Goal: Task Accomplishment & Management: Use online tool/utility

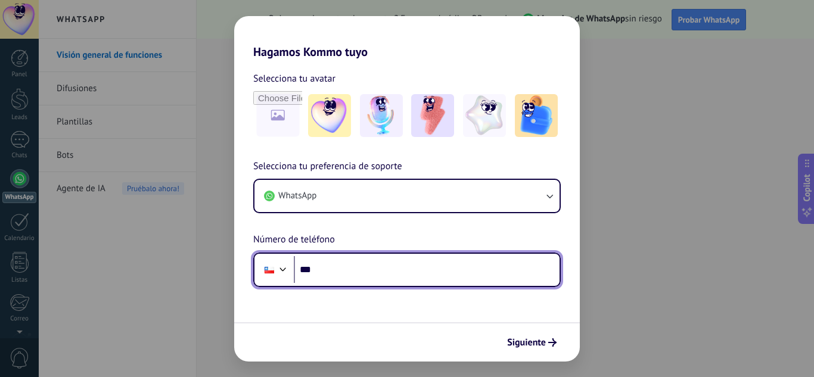
click at [408, 280] on input "***" at bounding box center [427, 269] width 266 height 27
click at [408, 278] on input "**********" at bounding box center [427, 269] width 266 height 27
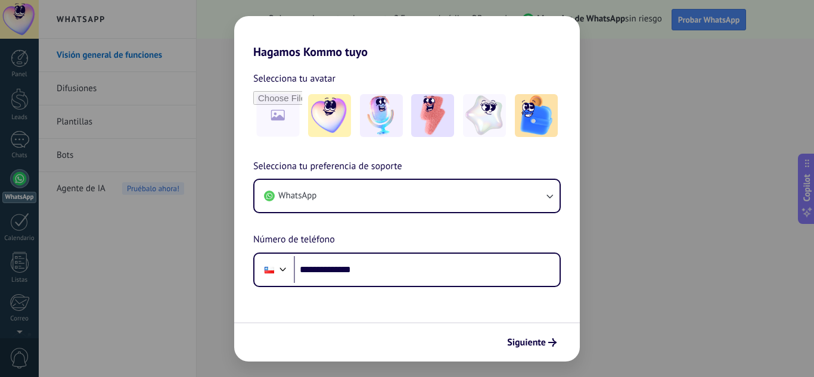
click at [526, 331] on div "Siguiente" at bounding box center [407, 341] width 346 height 39
click at [527, 345] on span "Siguiente" at bounding box center [526, 342] width 39 height 8
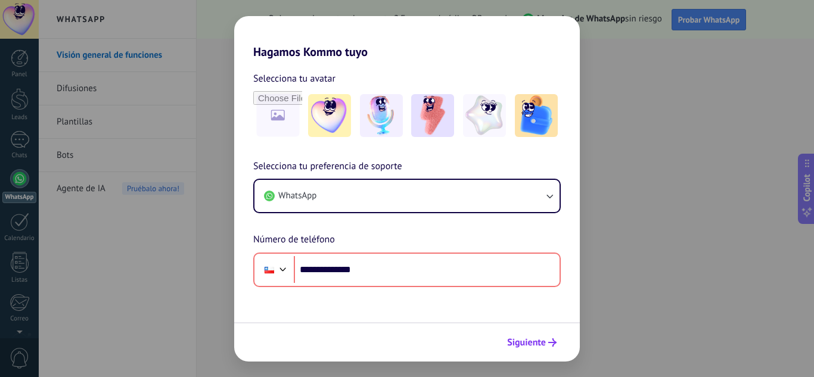
click at [526, 343] on span "Siguiente" at bounding box center [526, 342] width 39 height 8
click at [545, 346] on span "Siguiente" at bounding box center [526, 342] width 39 height 8
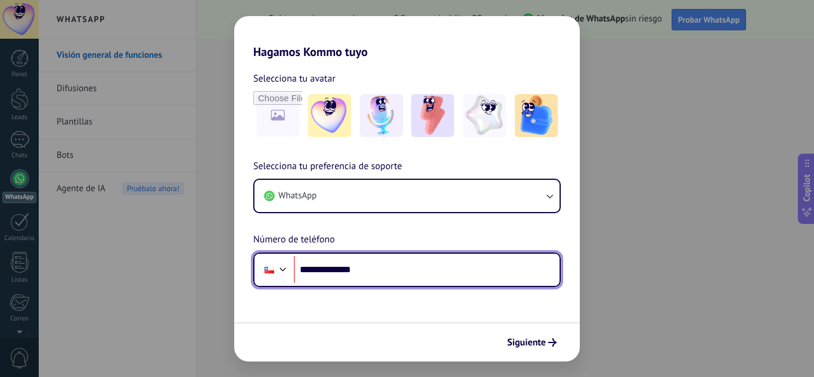
click at [355, 272] on input "**********" at bounding box center [427, 269] width 266 height 27
type input "**********"
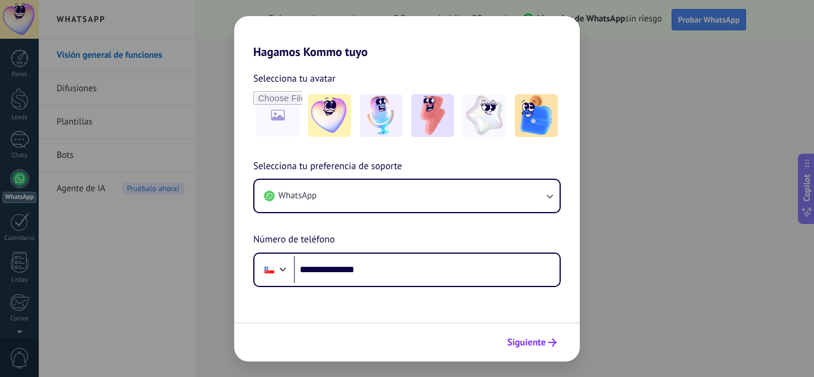
click at [546, 348] on button "Siguiente" at bounding box center [532, 343] width 60 height 20
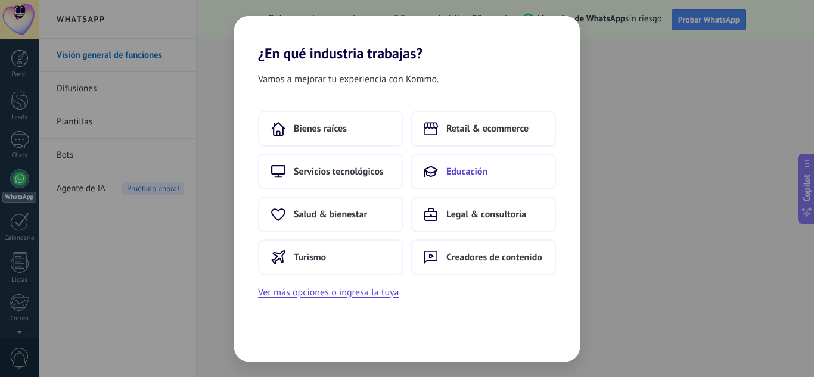
click at [456, 178] on button "Educación" at bounding box center [483, 172] width 145 height 36
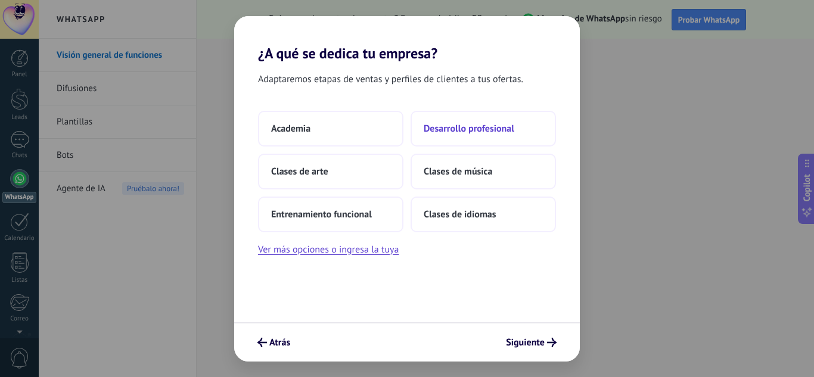
click at [486, 133] on span "Desarrollo profesional" at bounding box center [469, 129] width 91 height 12
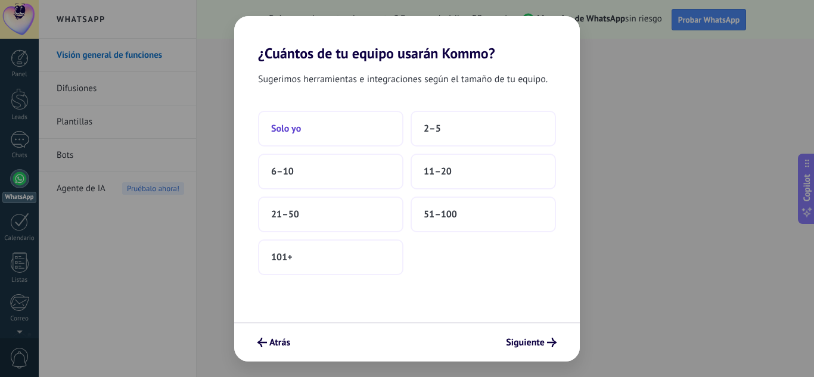
click at [350, 132] on button "Solo yo" at bounding box center [330, 129] width 145 height 36
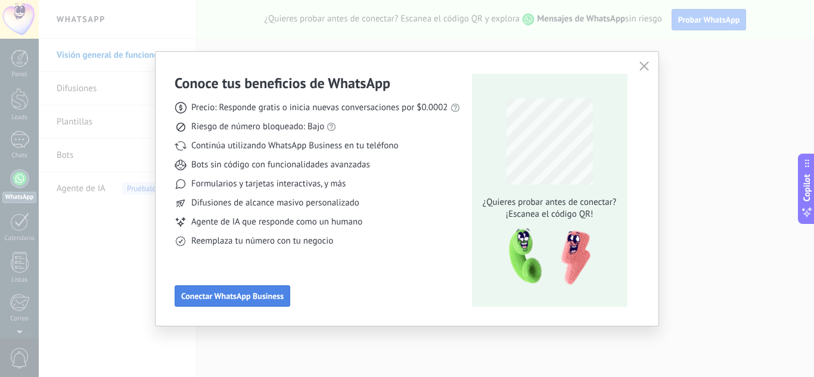
click at [282, 297] on span "Conectar WhatsApp Business" at bounding box center [232, 296] width 102 height 8
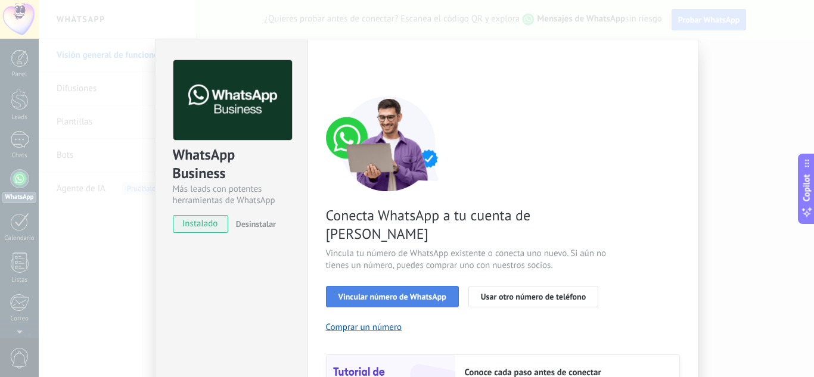
click at [428, 287] on button "Vincular número de WhatsApp" at bounding box center [392, 296] width 133 height 21
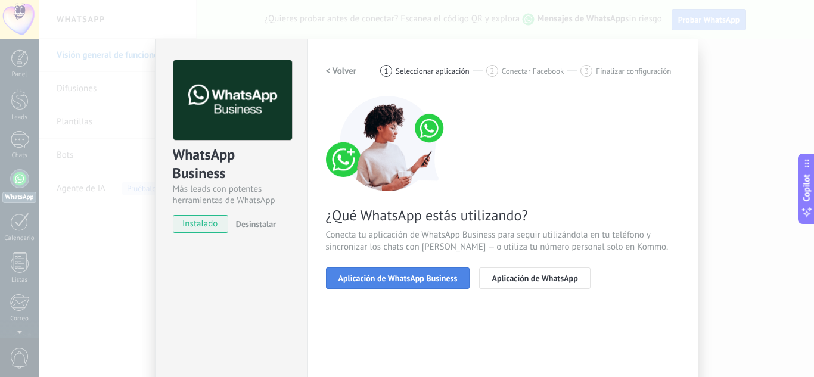
click at [420, 275] on span "Aplicación de WhatsApp Business" at bounding box center [397, 278] width 119 height 8
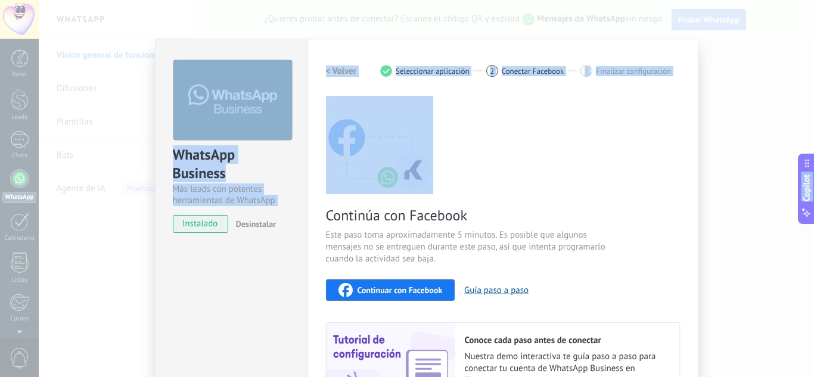
drag, startPoint x: 807, startPoint y: 111, endPoint x: 813, endPoint y: 215, distance: 103.3
click at [813, 215] on body ".abccls-1,.abccls-2{fill-rule:evenodd}.abccls-2{fill:#fff} .abfcls-1{fill:none}…" at bounding box center [407, 188] width 814 height 377
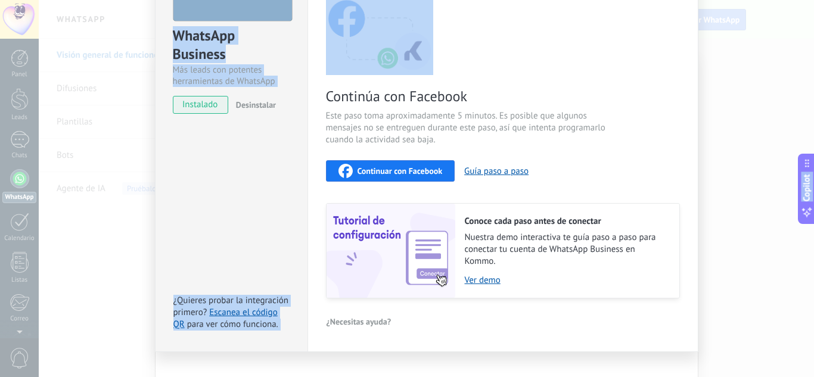
scroll to position [138, 0]
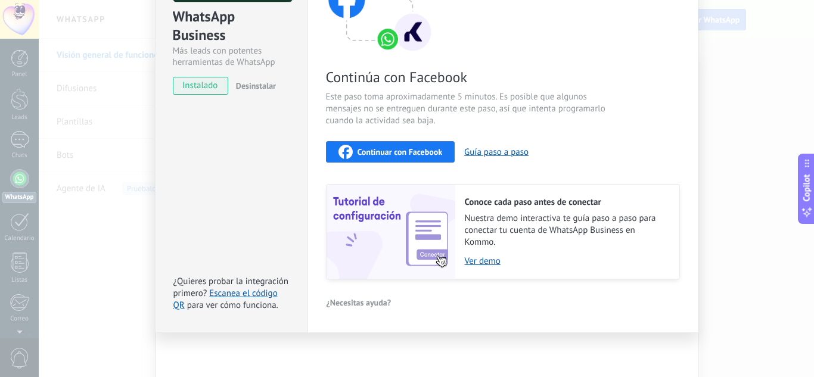
click at [527, 313] on div "Configuraciones Autorizaciones This tab logs the users who have granted integra…" at bounding box center [502, 116] width 391 height 433
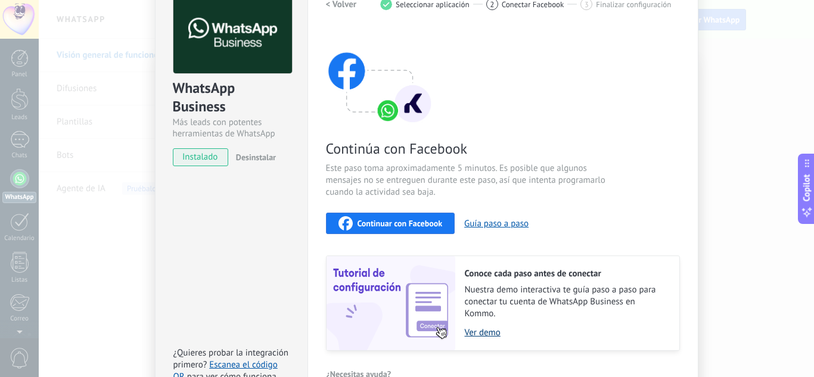
scroll to position [43, 0]
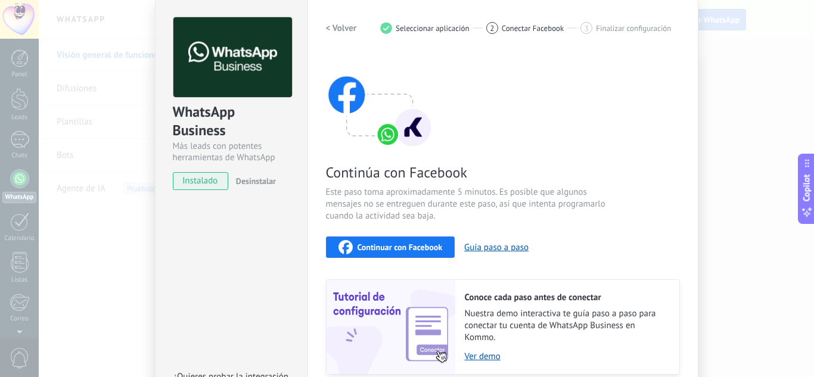
click at [201, 183] on span "instalado" at bounding box center [200, 181] width 54 height 18
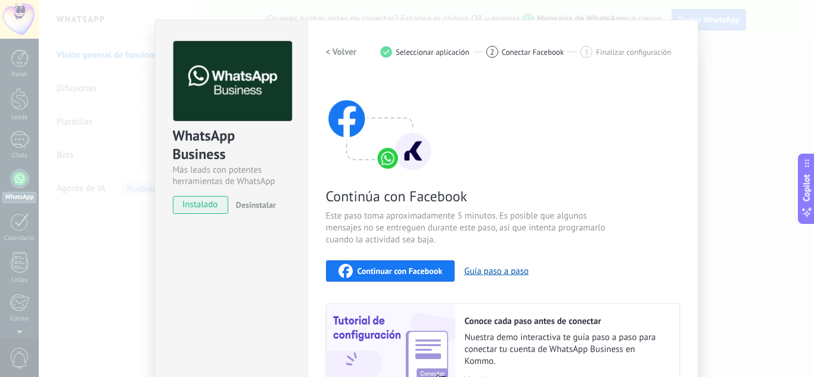
scroll to position [0, 0]
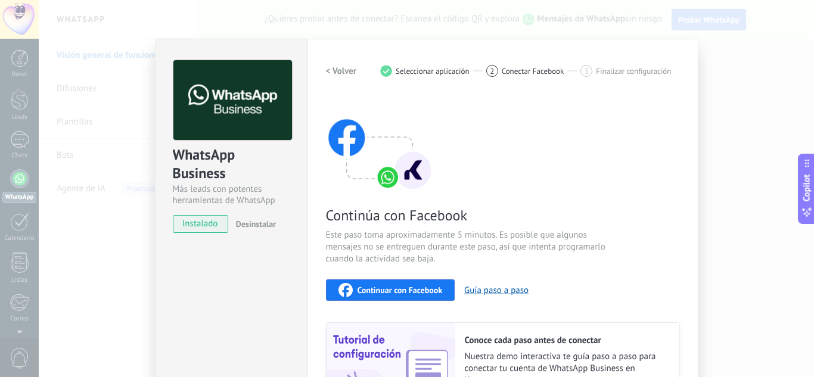
click at [177, 281] on div "WhatsApp Business Más leads con potentes herramientas de WhatsApp instalado Des…" at bounding box center [231, 255] width 153 height 433
click at [209, 229] on span "instalado" at bounding box center [200, 224] width 54 height 18
click at [748, 67] on div "WhatsApp Business Más leads con potentes herramientas de WhatsApp instalado Des…" at bounding box center [426, 188] width 775 height 377
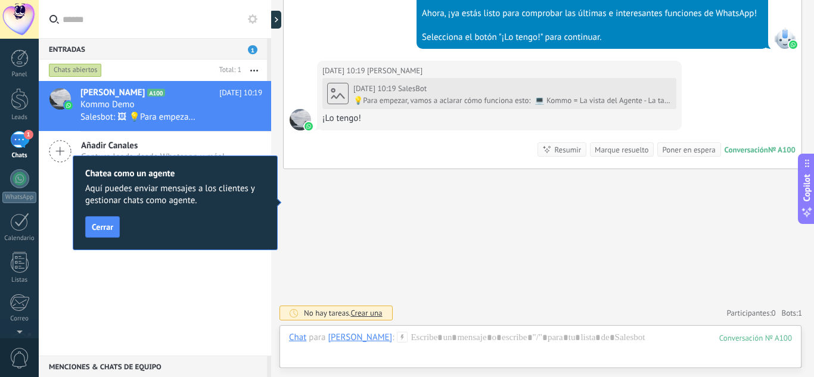
scroll to position [587, 0]
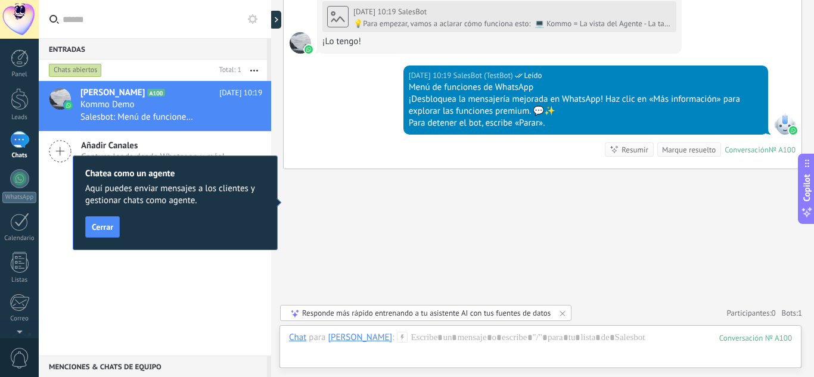
click at [111, 239] on div "Chatea como un agente Aquí puedes enviar mensajes a los clientes y gestionar ch…" at bounding box center [175, 203] width 205 height 95
click at [108, 228] on span "Cerrar" at bounding box center [102, 227] width 21 height 8
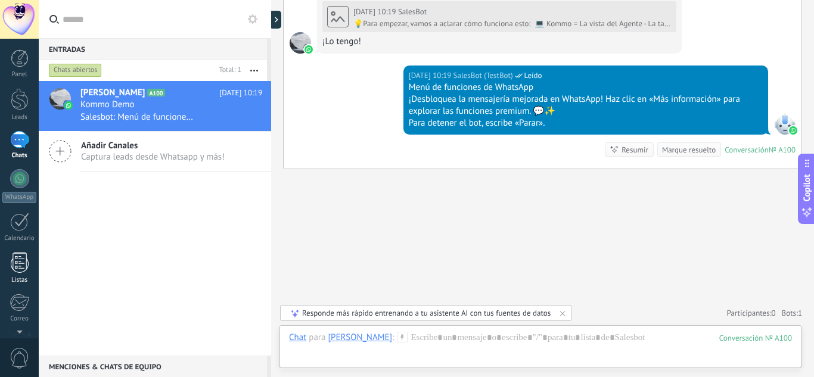
click at [14, 270] on div at bounding box center [20, 262] width 18 height 21
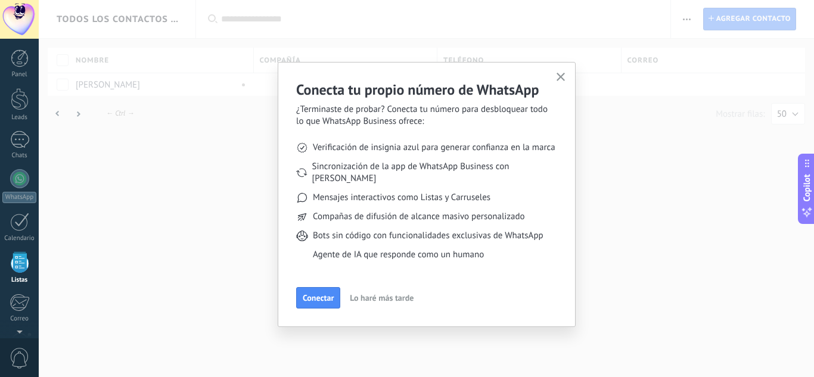
scroll to position [74, 0]
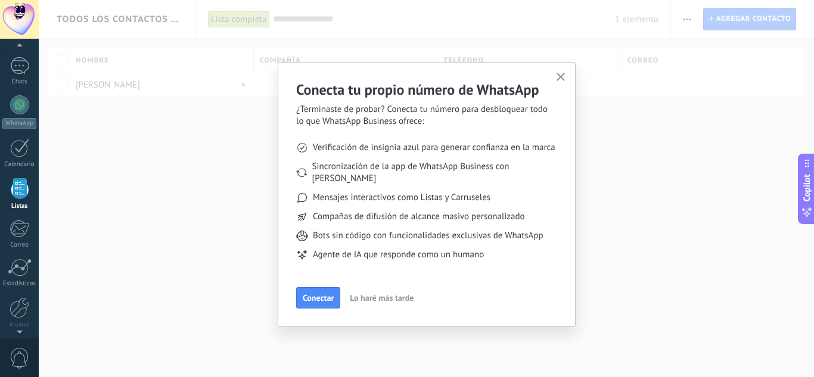
click at [565, 69] on div "Conecta tu propio número de WhatsApp ¿Terminaste de probar? Conecta tu número p…" at bounding box center [427, 194] width 298 height 265
click at [564, 72] on button "button" at bounding box center [561, 78] width 15 height 16
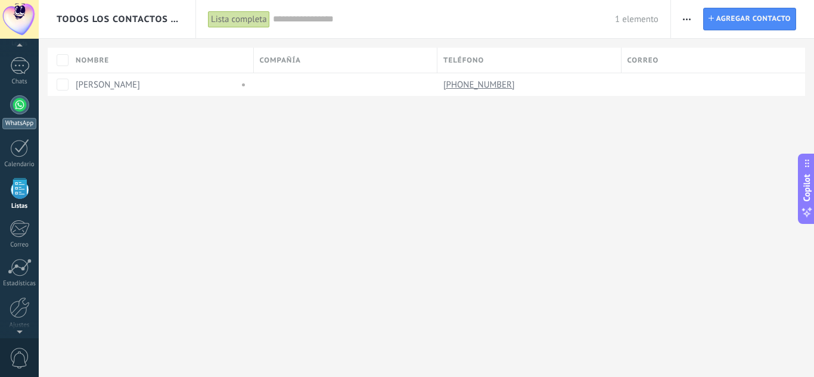
click at [29, 109] on link "WhatsApp" at bounding box center [19, 112] width 39 height 34
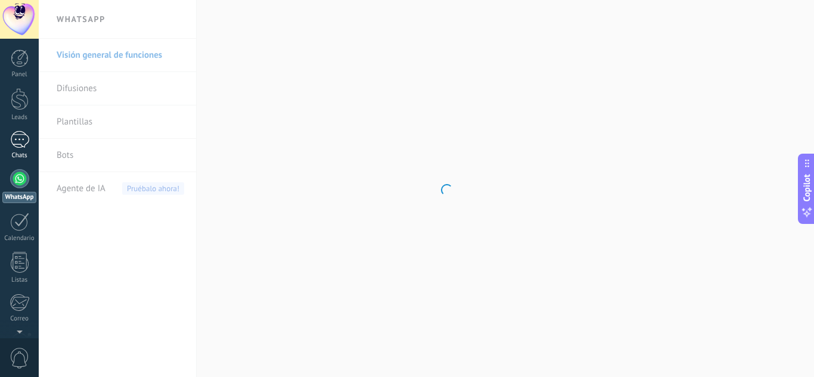
click at [14, 138] on div "1" at bounding box center [19, 139] width 19 height 17
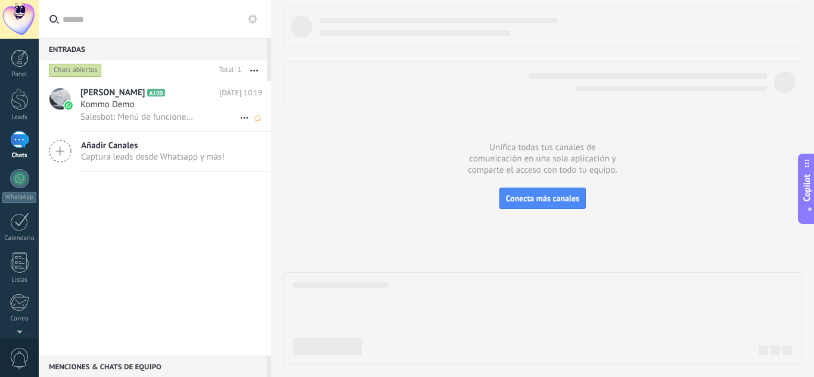
click at [163, 95] on h2 "[PERSON_NAME] A100" at bounding box center [149, 93] width 139 height 12
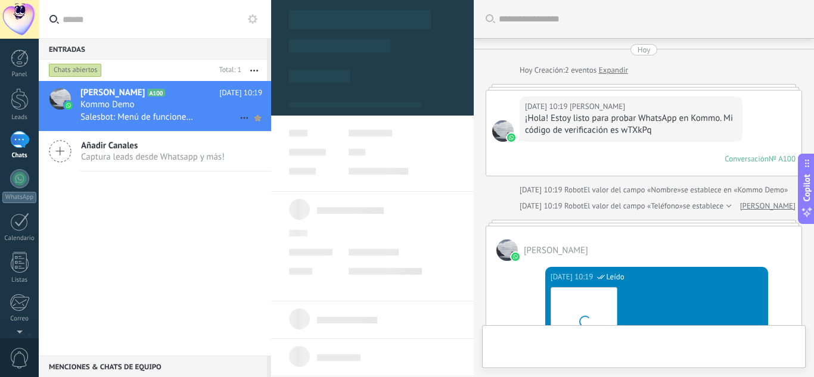
type textarea "**********"
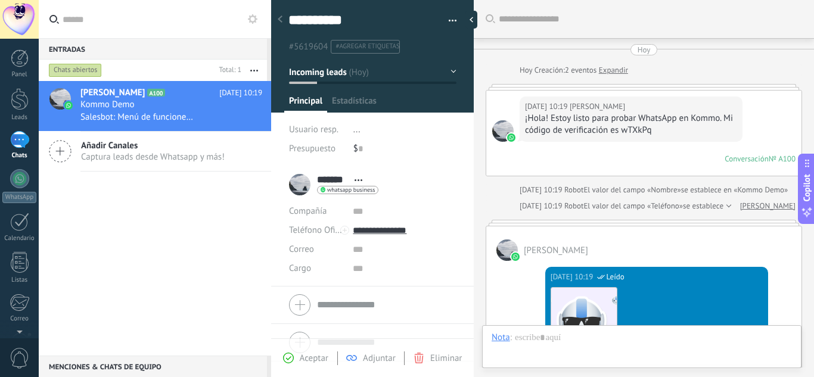
scroll to position [669, 0]
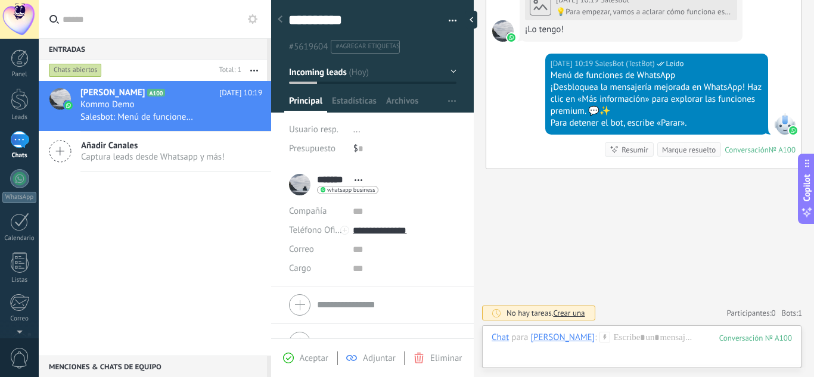
click at [365, 306] on form "Compañía Teléfono Oficina Ofic. directo Celular Fax Casa Otro Teléfono Oficina …" at bounding box center [372, 305] width 167 height 30
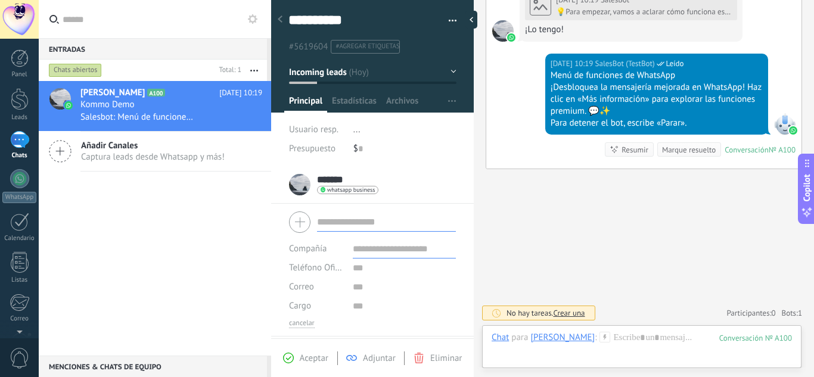
click at [367, 231] on input "text" at bounding box center [386, 222] width 139 height 19
click at [310, 46] on span "#5619604" at bounding box center [308, 46] width 39 height 11
click at [19, 22] on div at bounding box center [19, 19] width 39 height 39
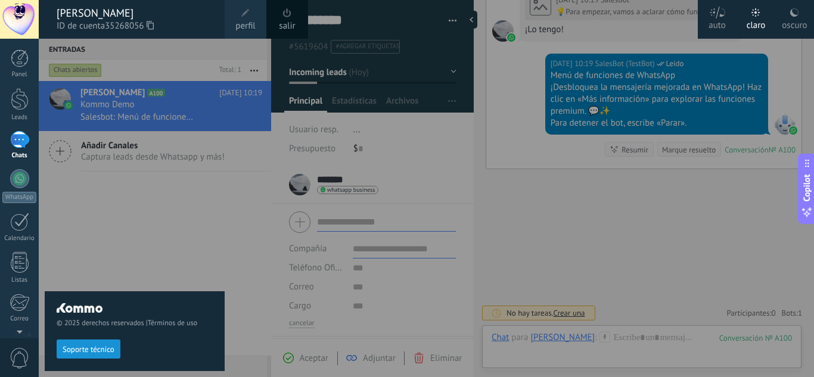
click at [147, 265] on div "© 2025 derechos reservados | Términos de uso Soporte técnico" at bounding box center [135, 208] width 180 height 338
click at [352, 122] on div at bounding box center [446, 188] width 814 height 377
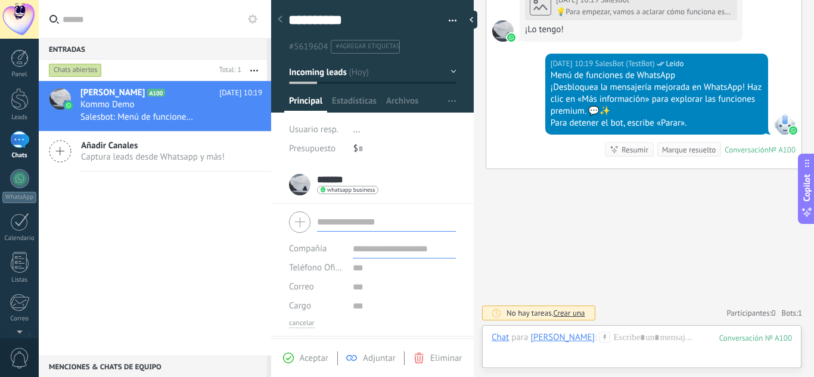
click at [583, 316] on span "Crear una" at bounding box center [569, 313] width 32 height 10
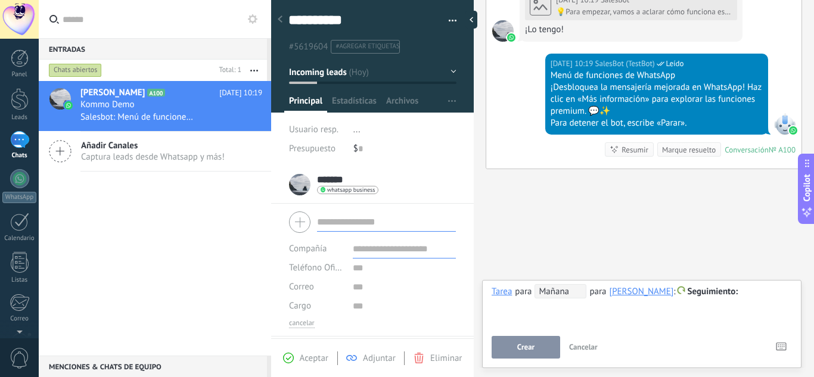
click at [549, 291] on span "Mañana" at bounding box center [561, 291] width 52 height 14
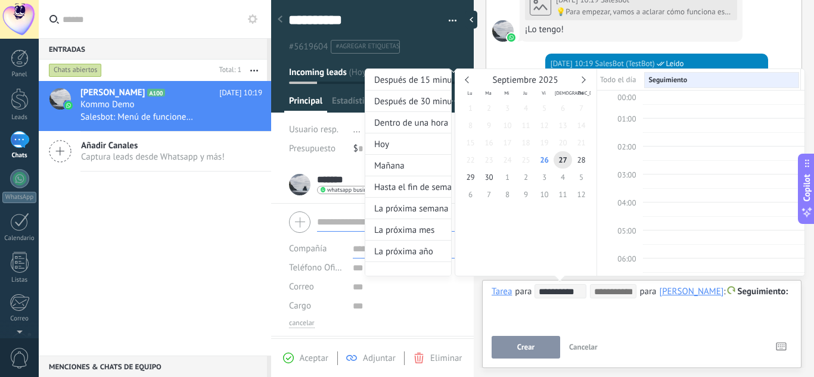
scroll to position [225, 0]
type input "**********"
click at [549, 160] on span "26" at bounding box center [544, 159] width 18 height 17
click at [523, 351] on div at bounding box center [407, 188] width 814 height 377
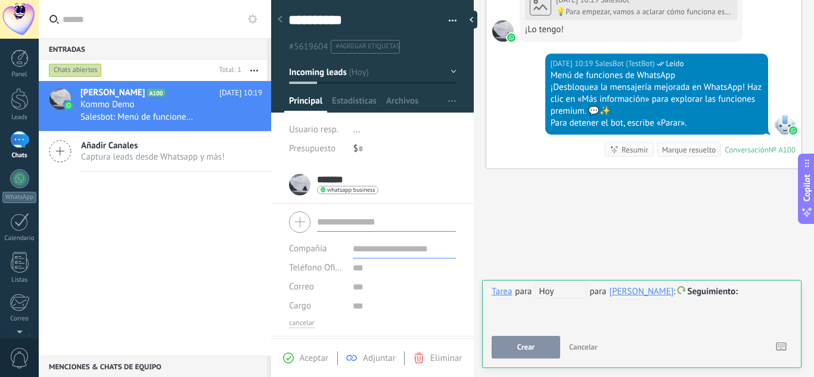
click at [549, 327] on div "**********" at bounding box center [642, 305] width 300 height 43
click at [807, 178] on span "Copilot" at bounding box center [807, 187] width 12 height 27
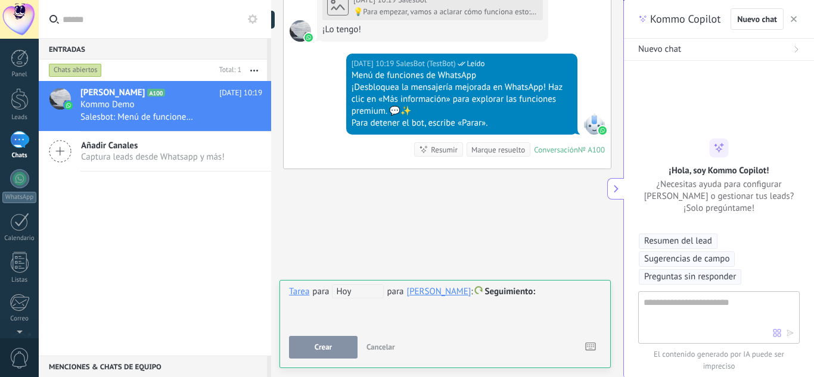
scroll to position [635, 0]
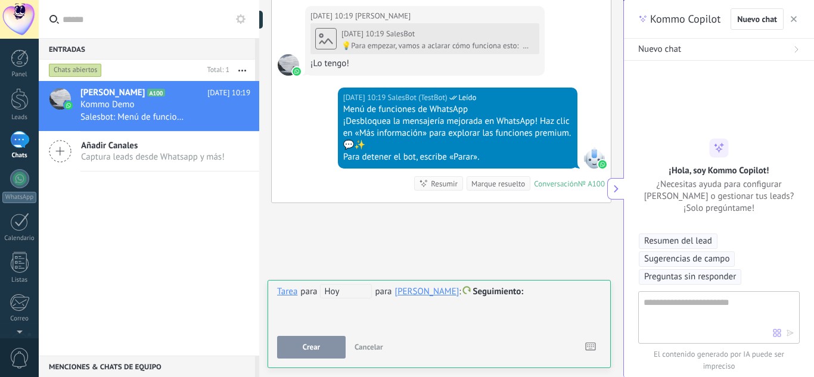
type textarea "**********"
click at [798, 17] on button "button" at bounding box center [794, 19] width 12 height 14
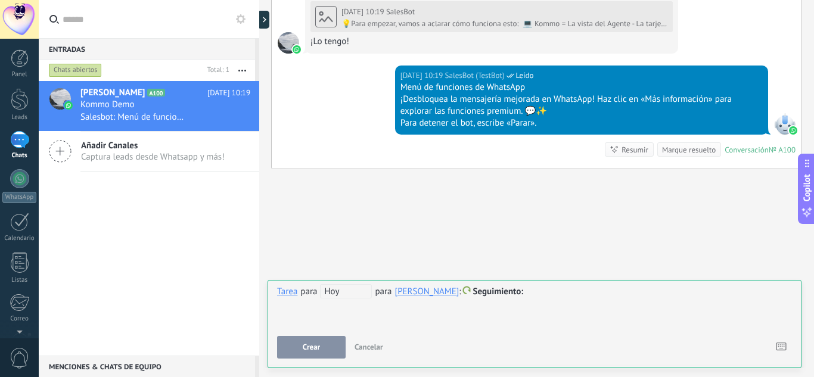
scroll to position [587, 0]
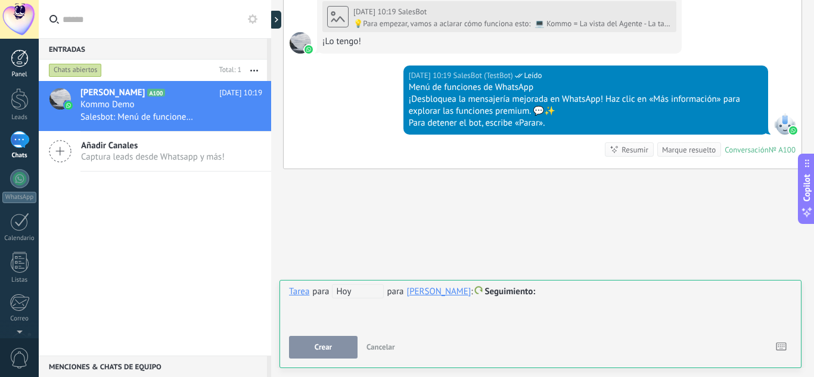
click at [27, 57] on div at bounding box center [20, 58] width 18 height 18
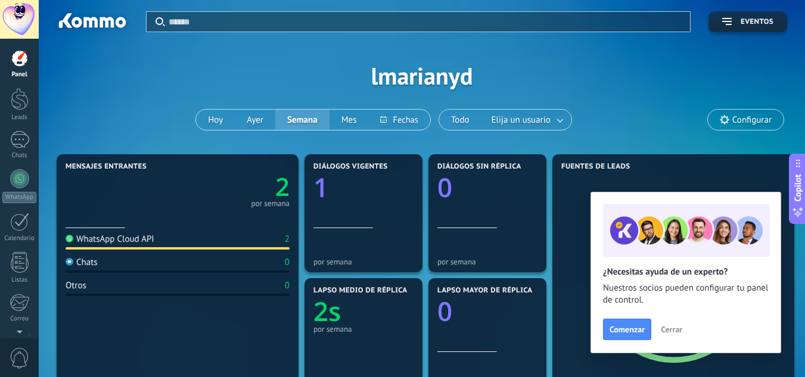
click at [664, 328] on span "Cerrar" at bounding box center [671, 329] width 21 height 8
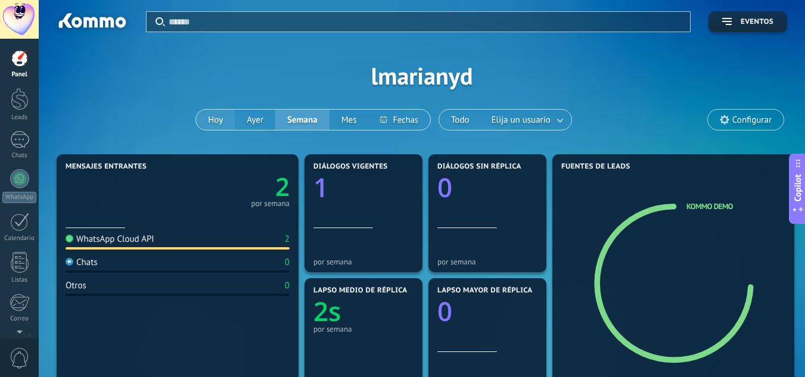
click at [228, 116] on button "Hoy" at bounding box center [215, 120] width 39 height 20
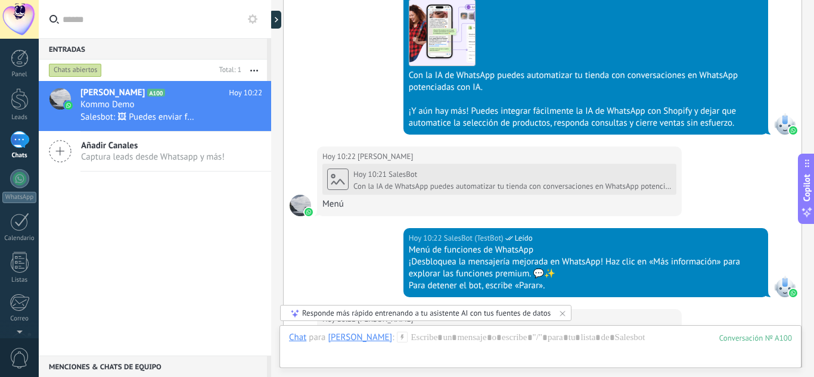
scroll to position [1258, 0]
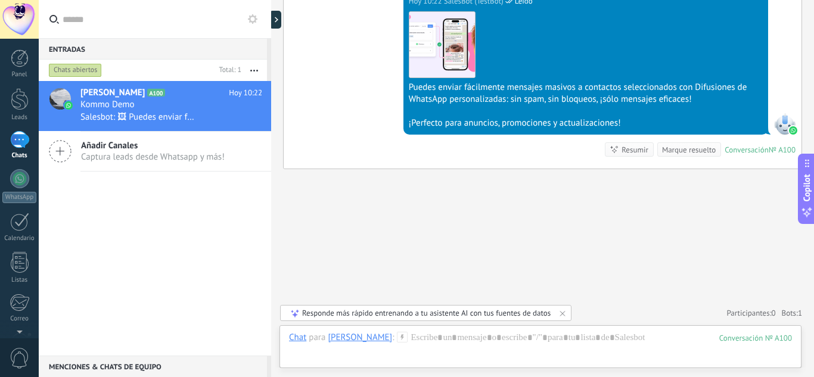
click at [100, 20] on input "text" at bounding box center [162, 19] width 199 height 38
click at [412, 340] on div at bounding box center [540, 350] width 503 height 36
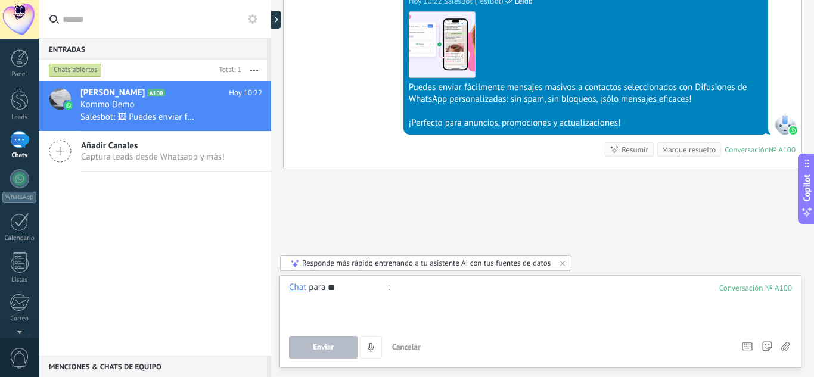
type input "*"
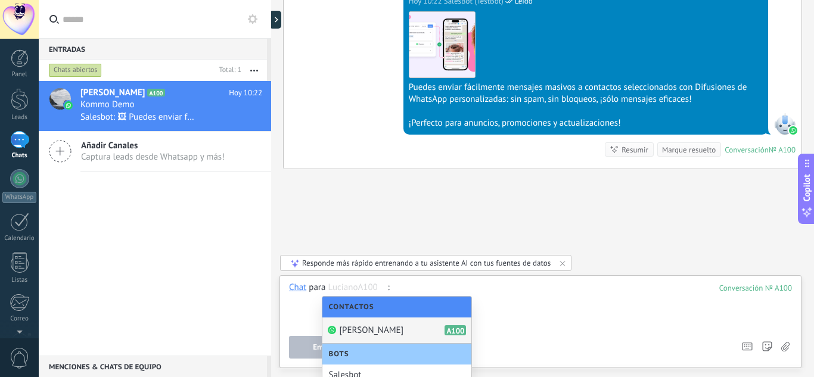
click at [522, 316] on div at bounding box center [540, 304] width 503 height 45
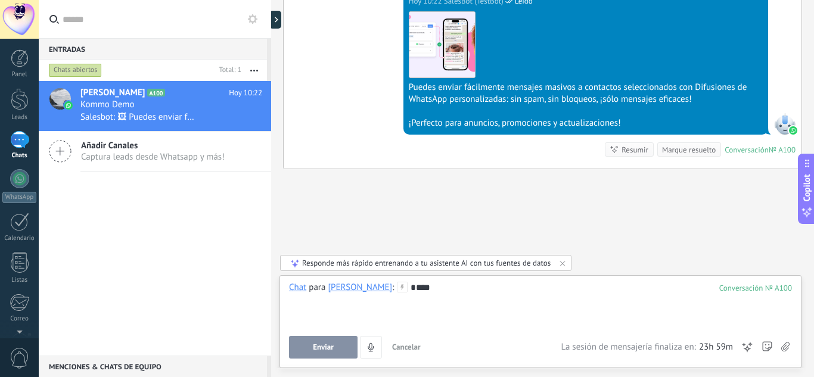
click at [324, 351] on span "Enviar" at bounding box center [323, 347] width 21 height 8
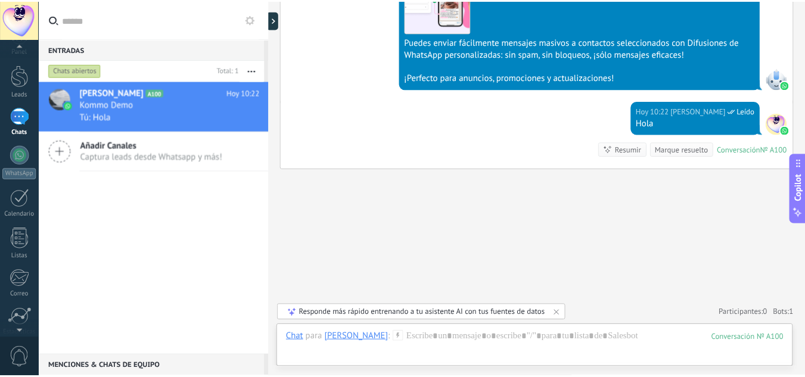
scroll to position [0, 0]
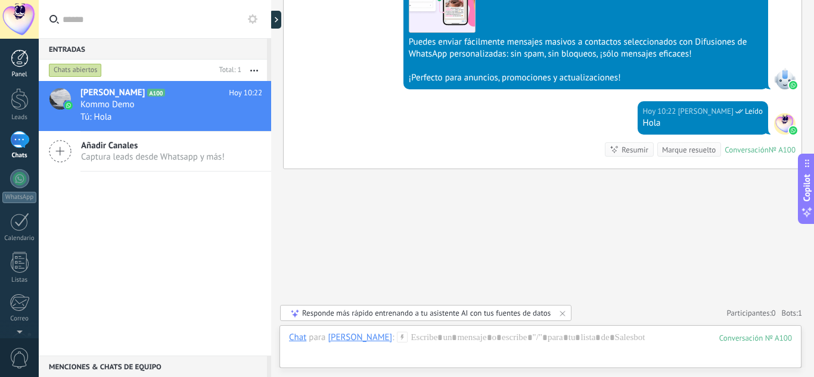
click at [22, 58] on div at bounding box center [20, 58] width 18 height 18
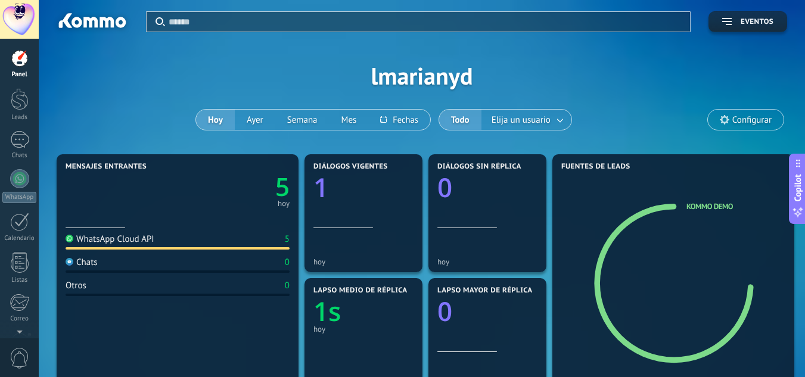
click at [167, 241] on div "WhatsApp Cloud API 5" at bounding box center [178, 242] width 224 height 16
click at [282, 192] on text "5" at bounding box center [282, 187] width 14 height 34
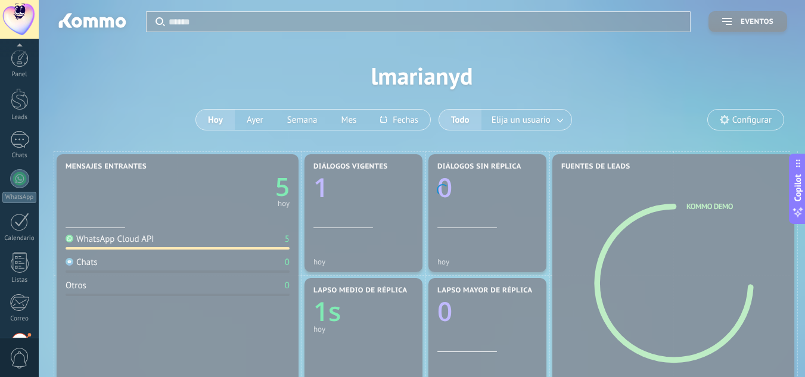
scroll to position [119, 0]
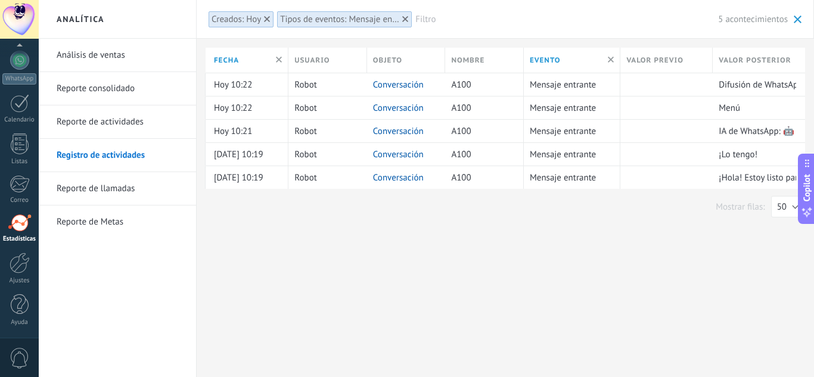
click at [103, 92] on link "Reporte consolidado" at bounding box center [121, 88] width 128 height 33
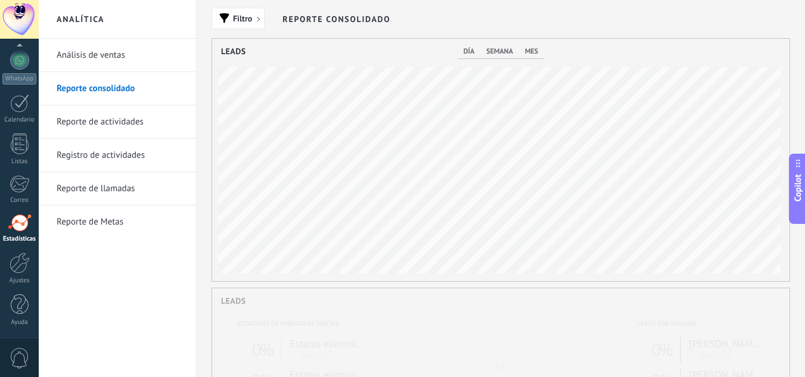
scroll to position [243, 577]
click at [94, 56] on link "Análisis de ventas" at bounding box center [121, 55] width 128 height 33
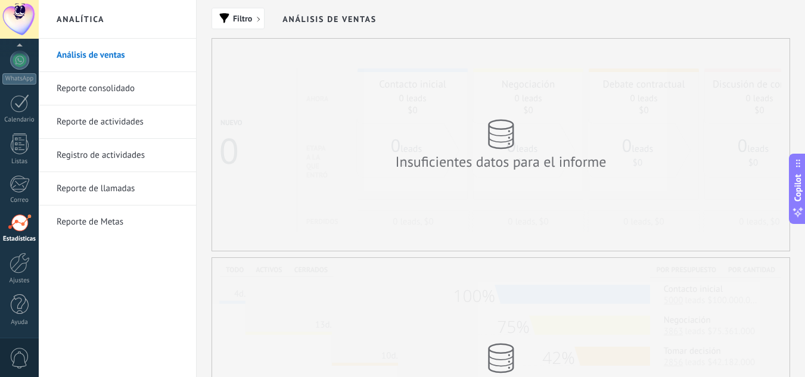
click at [120, 191] on link "Reporte de llamadas" at bounding box center [121, 188] width 128 height 33
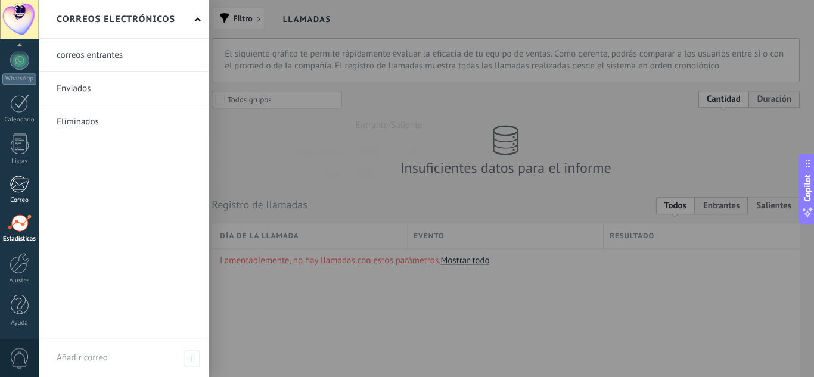
click at [28, 199] on div "Correo" at bounding box center [19, 201] width 35 height 8
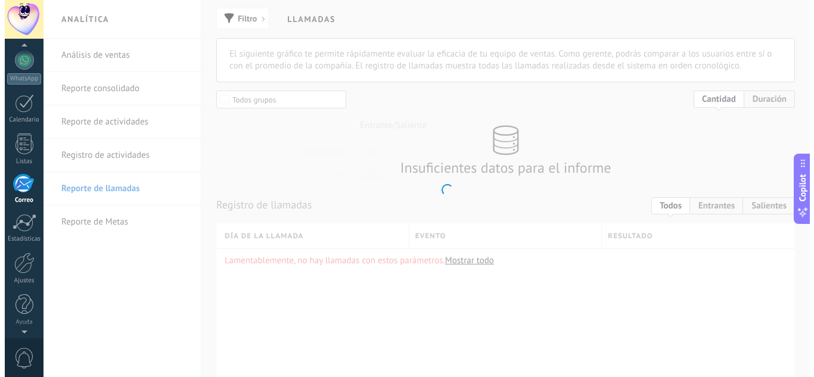
scroll to position [116, 0]
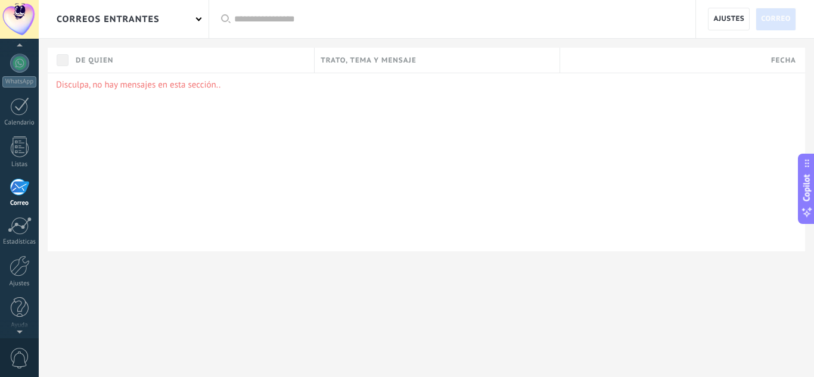
click at [269, 10] on div at bounding box center [458, 19] width 449 height 38
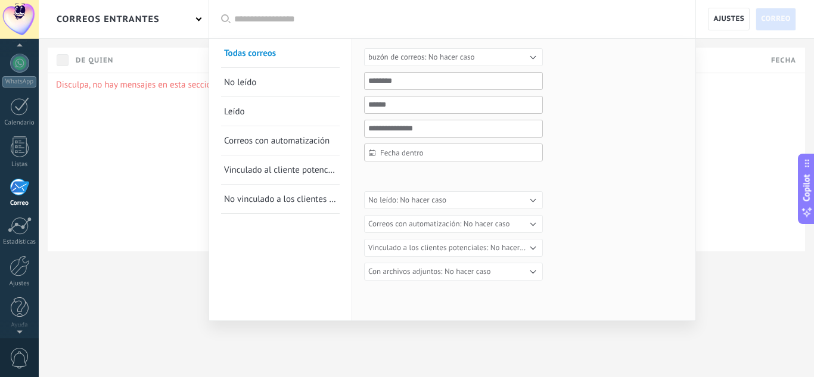
click at [153, 16] on div at bounding box center [407, 188] width 814 height 377
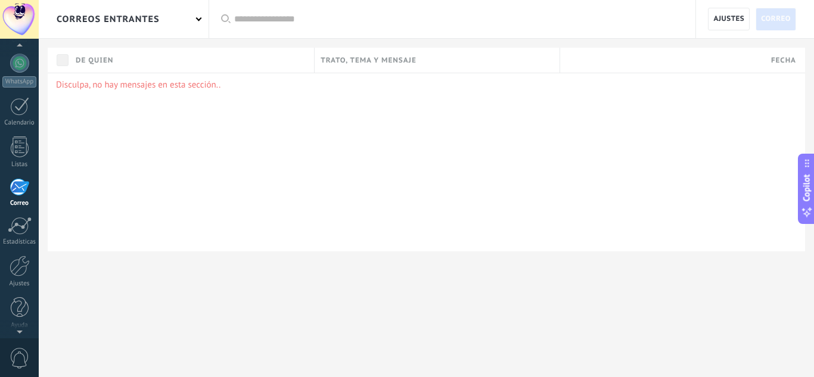
click at [201, 15] on div "correos entrantes" at bounding box center [124, 19] width 170 height 38
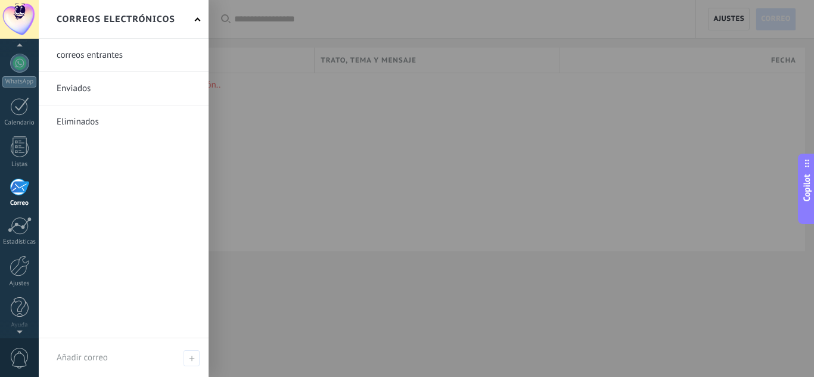
click at [269, 143] on div at bounding box center [446, 188] width 814 height 377
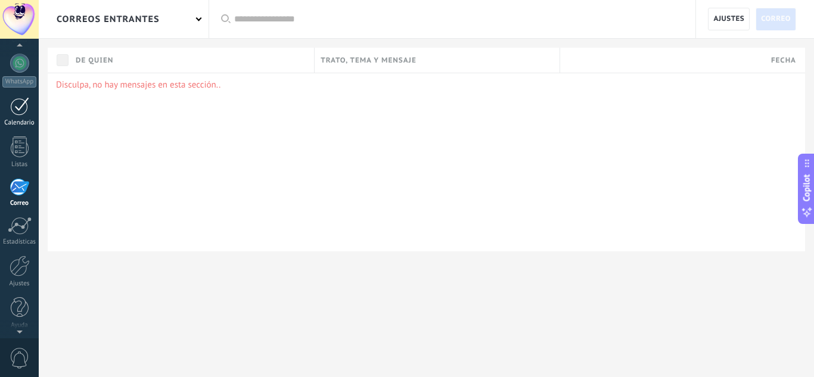
click at [5, 107] on link "Calendario" at bounding box center [19, 112] width 39 height 30
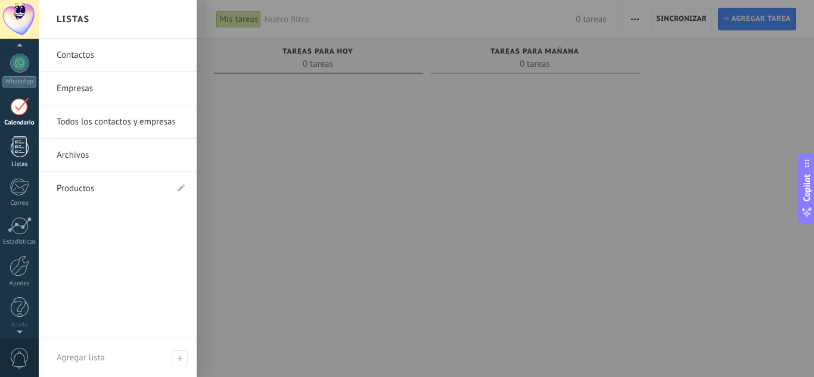
click at [18, 145] on div at bounding box center [20, 146] width 18 height 21
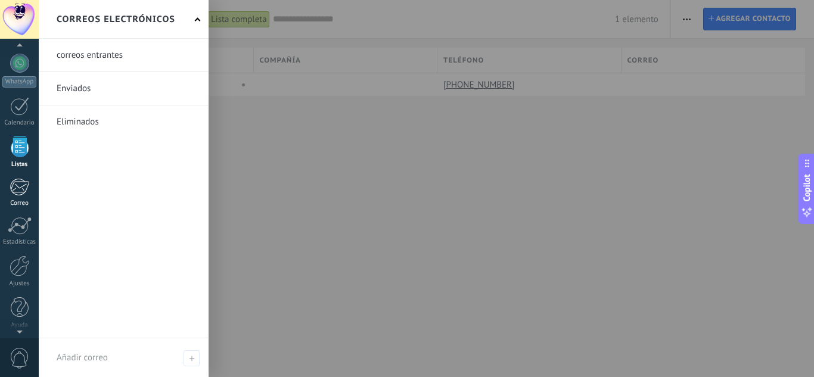
click at [23, 190] on div at bounding box center [20, 187] width 20 height 18
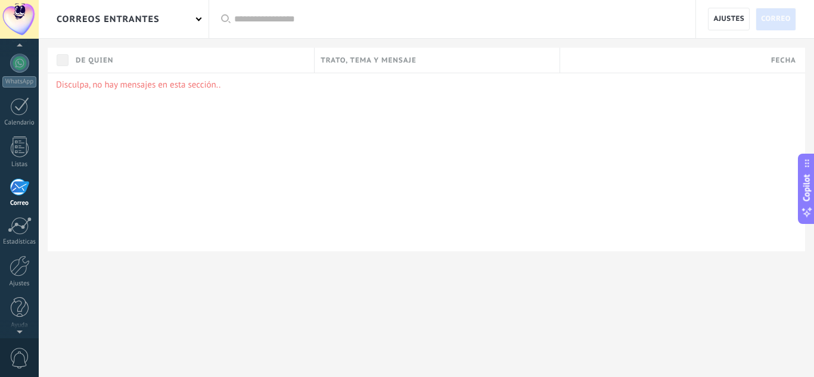
scroll to position [119, 0]
click at [17, 355] on span "0" at bounding box center [20, 358] width 20 height 21
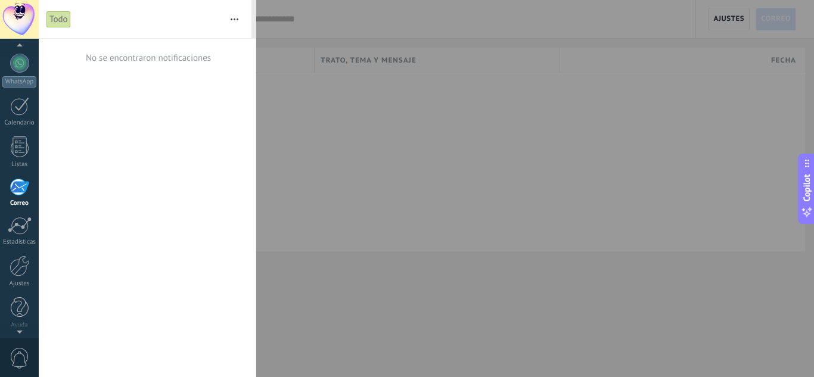
click at [313, 184] on div at bounding box center [407, 188] width 814 height 377
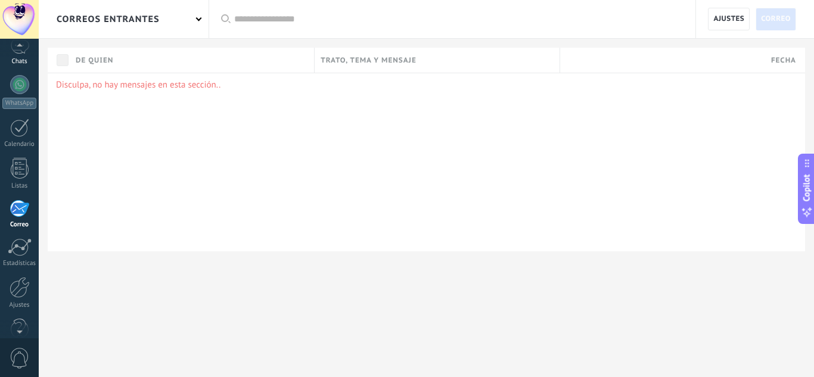
scroll to position [87, 0]
click at [21, 94] on div at bounding box center [19, 91] width 19 height 19
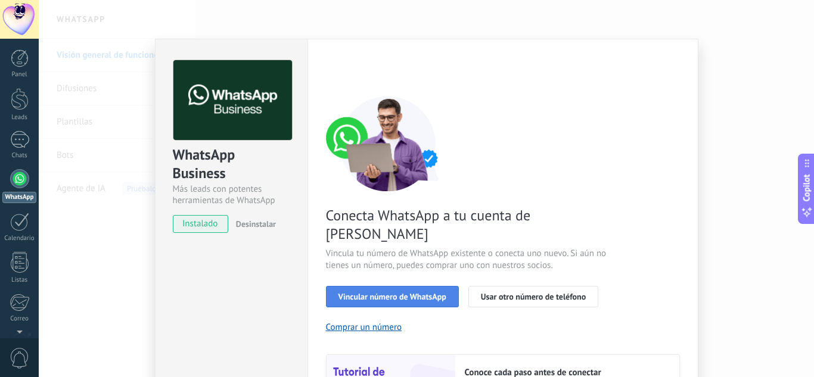
click at [392, 293] on span "Vincular número de WhatsApp" at bounding box center [392, 297] width 108 height 8
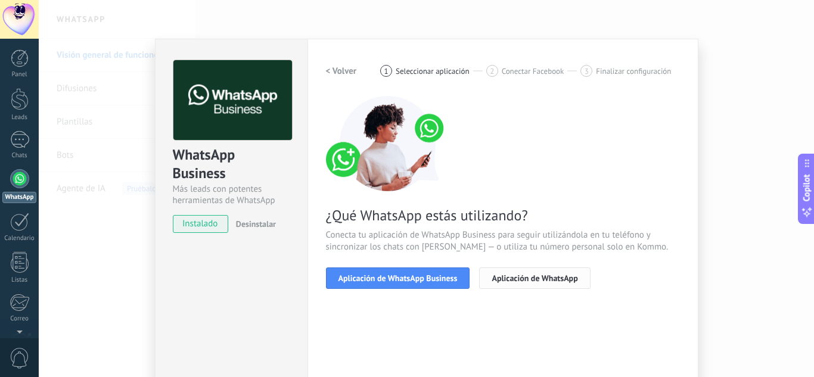
click at [544, 274] on span "Aplicación de WhatsApp" at bounding box center [535, 278] width 86 height 8
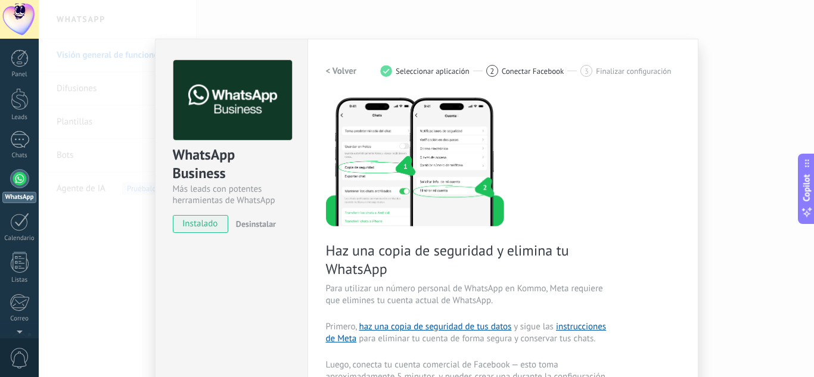
click at [801, 3] on div "WhatsApp Business Más leads con potentes herramientas de WhatsApp instalado Des…" at bounding box center [426, 188] width 775 height 377
